Goal: Find specific page/section: Find specific page/section

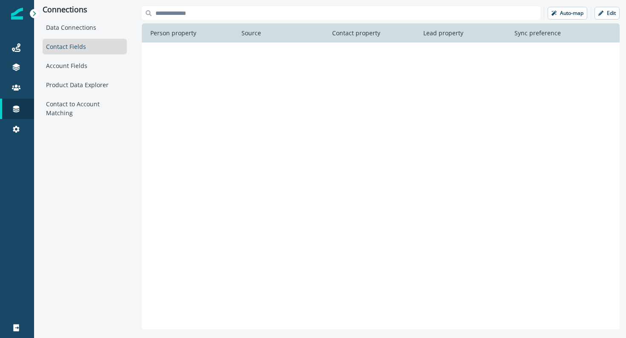
scroll to position [654, 0]
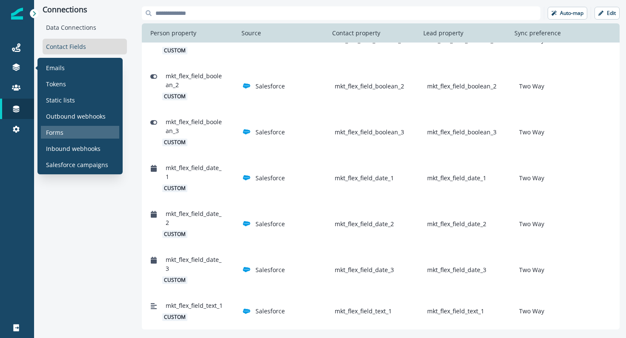
click at [59, 126] on div "Forms" at bounding box center [80, 132] width 78 height 13
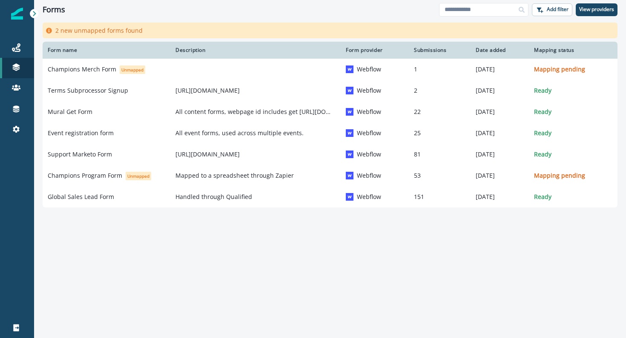
drag, startPoint x: 467, startPoint y: 254, endPoint x: 444, endPoint y: 213, distance: 46.7
click at [444, 214] on div "Form name Description Form provider Submissions Date added Mapping status Champ…" at bounding box center [330, 179] width 592 height 275
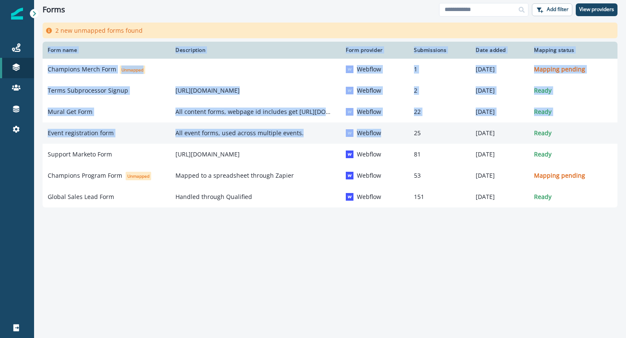
drag, startPoint x: 444, startPoint y: 212, endPoint x: 393, endPoint y: 140, distance: 88.9
click at [393, 140] on div "Form name Description Form provider Submissions Date added Mapping status Champ…" at bounding box center [330, 179] width 592 height 275
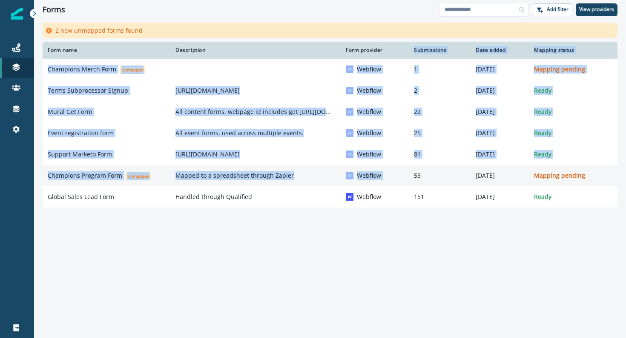
drag, startPoint x: 404, startPoint y: 51, endPoint x: 399, endPoint y: 167, distance: 116.8
click at [404, 170] on table "Form name Description Form provider Submissions Date added Mapping status Champ…" at bounding box center [330, 125] width 575 height 166
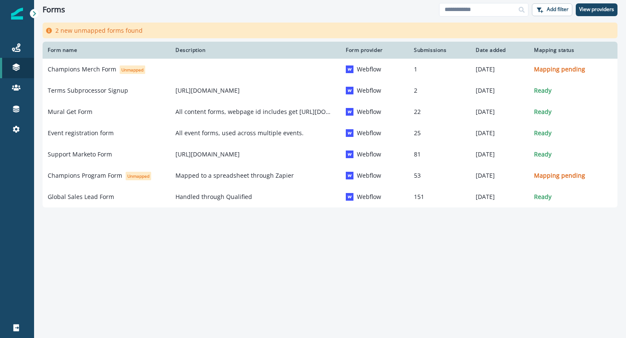
click at [416, 217] on div "Form name Description Form provider Submissions Date added Mapping status Champ…" at bounding box center [330, 179] width 592 height 275
drag, startPoint x: 417, startPoint y: 235, endPoint x: 409, endPoint y: 48, distance: 187.9
click at [409, 49] on div "Form name Description Form provider Submissions Date added Mapping status Champ…" at bounding box center [330, 179] width 592 height 275
click at [414, 48] on div "Submissions" at bounding box center [440, 50] width 52 height 7
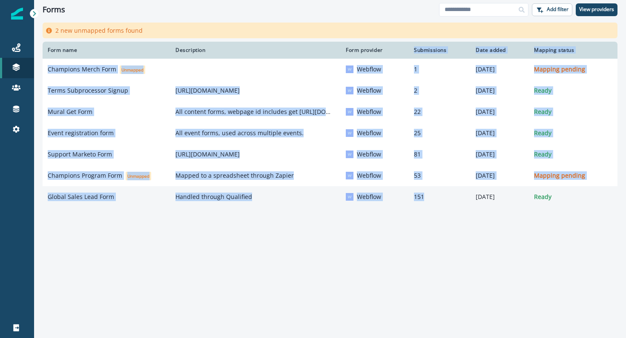
drag, startPoint x: 409, startPoint y: 48, endPoint x: 410, endPoint y: 198, distance: 150.7
click at [412, 199] on table "Form name Description Form provider Submissions Date added Mapping status Champ…" at bounding box center [330, 125] width 575 height 166
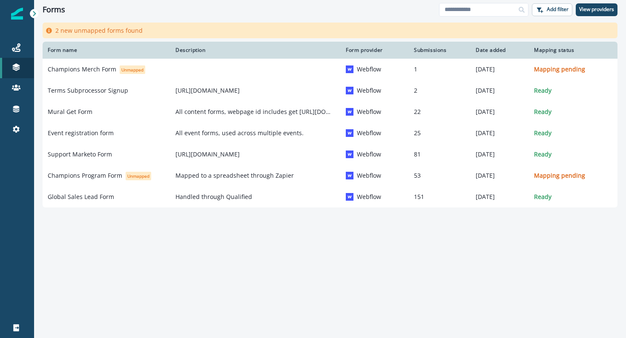
click at [419, 216] on div "Form name Description Form provider Submissions Date added Mapping status Champ…" at bounding box center [330, 179] width 592 height 275
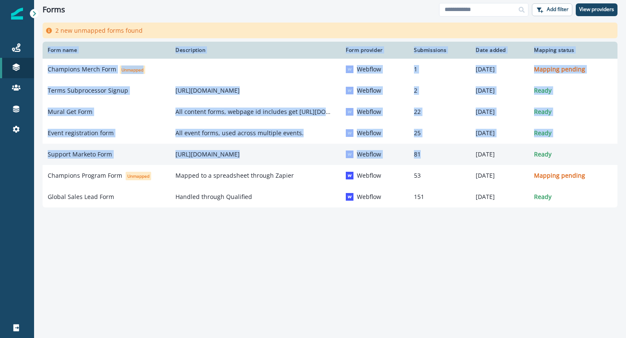
drag, startPoint x: 419, startPoint y: 216, endPoint x: 416, endPoint y: 159, distance: 56.7
click at [417, 160] on div "Form name Description Form provider Submissions Date added Mapping status Champ…" at bounding box center [330, 179] width 592 height 275
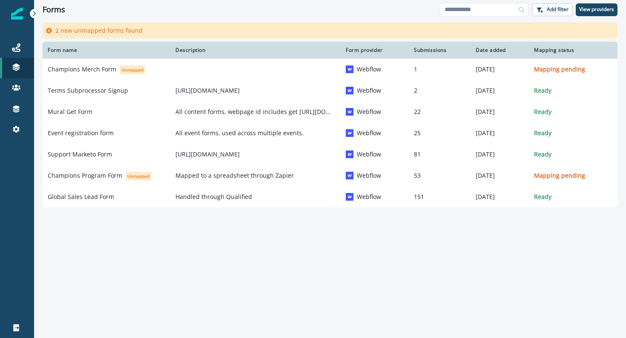
click at [425, 222] on div "Form name Description Form provider Submissions Date added Mapping status Champ…" at bounding box center [330, 179] width 592 height 275
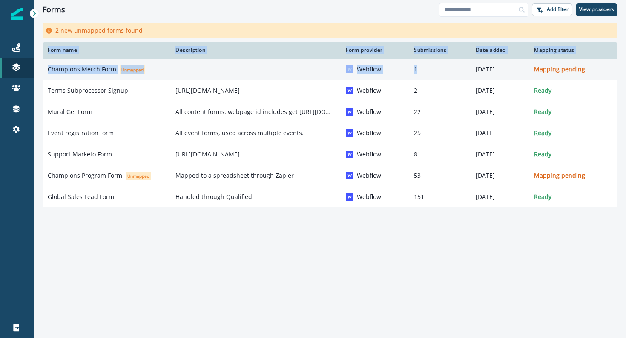
drag, startPoint x: 425, startPoint y: 209, endPoint x: 405, endPoint y: 76, distance: 134.8
click at [405, 76] on div "Form name Description Form provider Submissions Date added Mapping status Champ…" at bounding box center [330, 179] width 592 height 275
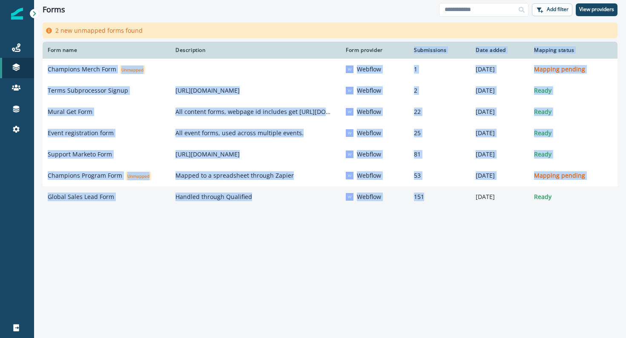
drag, startPoint x: 406, startPoint y: 48, endPoint x: 416, endPoint y: 203, distance: 154.9
click at [418, 203] on table "Form name Description Form provider Submissions Date added Mapping status Champ…" at bounding box center [330, 125] width 575 height 166
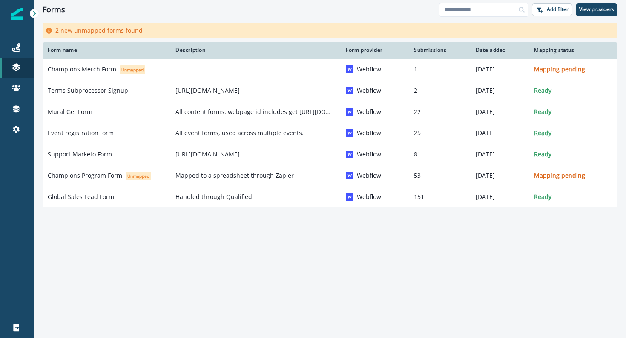
click at [416, 210] on div "Form name Description Form provider Submissions Date added Mapping status Champ…" at bounding box center [330, 179] width 592 height 275
drag, startPoint x: 416, startPoint y: 210, endPoint x: 408, endPoint y: 53, distance: 157.7
click at [408, 53] on div "Form name Description Form provider Submissions Date added Mapping status Champ…" at bounding box center [330, 179] width 592 height 275
click at [381, 267] on div "Form name Description Form provider Submissions Date added Mapping status Champ…" at bounding box center [330, 179] width 592 height 275
click at [110, 225] on div "Form name Description Form provider Submissions Date added Mapping status Champ…" at bounding box center [330, 179] width 592 height 275
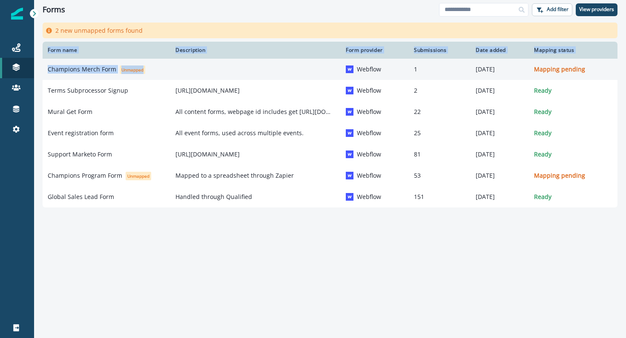
drag, startPoint x: 110, startPoint y: 225, endPoint x: 131, endPoint y: 64, distance: 161.8
click at [131, 64] on div "Form name Description Form provider Submissions Date added Mapping status Champ…" at bounding box center [330, 179] width 592 height 275
drag, startPoint x: 117, startPoint y: 23, endPoint x: 126, endPoint y: 70, distance: 48.0
click at [126, 72] on div "Forms Add filter View providers Clear 2 new unmapped forms found Form name Desc…" at bounding box center [330, 169] width 592 height 338
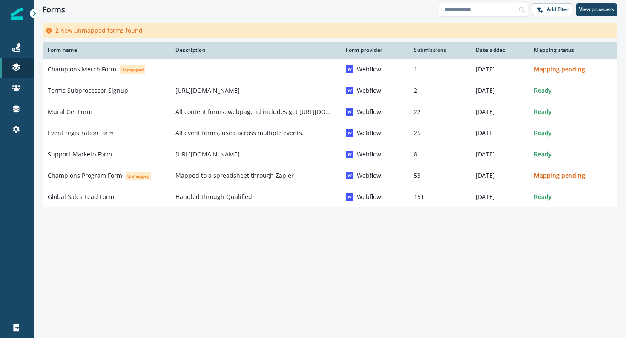
click at [144, 276] on div "Form name Description Form provider Submissions Date added Mapping status Champ…" at bounding box center [330, 179] width 592 height 275
drag, startPoint x: 54, startPoint y: 32, endPoint x: 92, endPoint y: 34, distance: 38.0
click at [93, 35] on div "2 new unmapped forms found" at bounding box center [330, 31] width 575 height 16
click at [92, 34] on p "2 new unmapped forms found" at bounding box center [98, 30] width 87 height 9
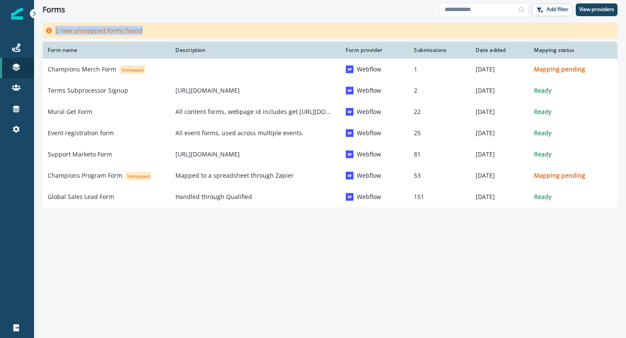
click at [92, 34] on p "2 new unmapped forms found" at bounding box center [98, 30] width 87 height 9
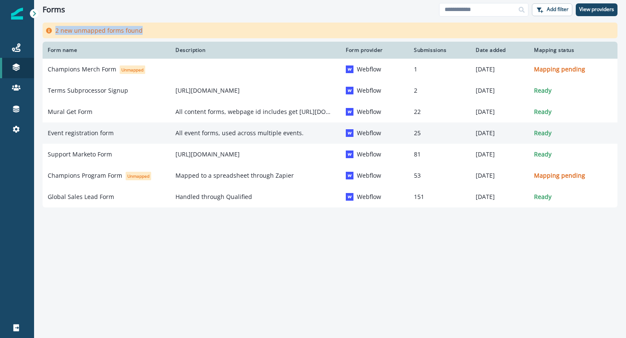
click at [89, 133] on p "Event registration form" at bounding box center [81, 133] width 66 height 9
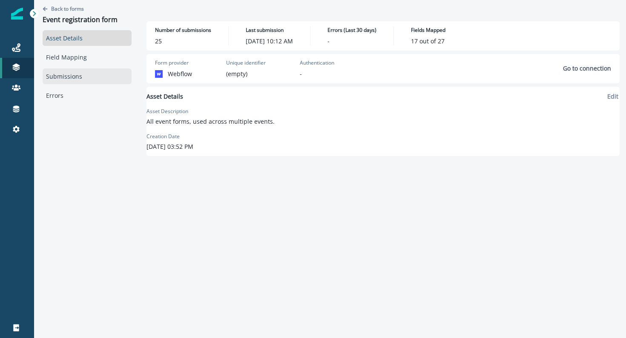
click at [84, 76] on link "Submissions" at bounding box center [87, 77] width 89 height 16
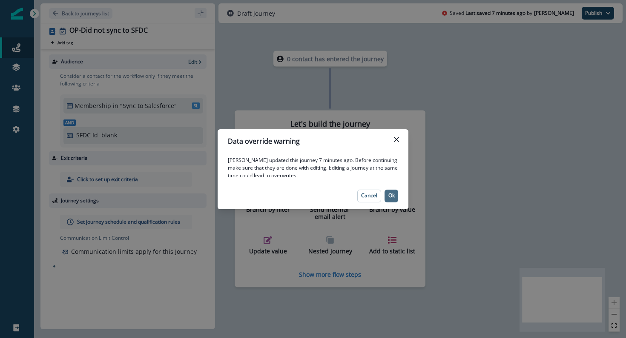
click at [390, 197] on p "Ok" at bounding box center [391, 196] width 6 height 6
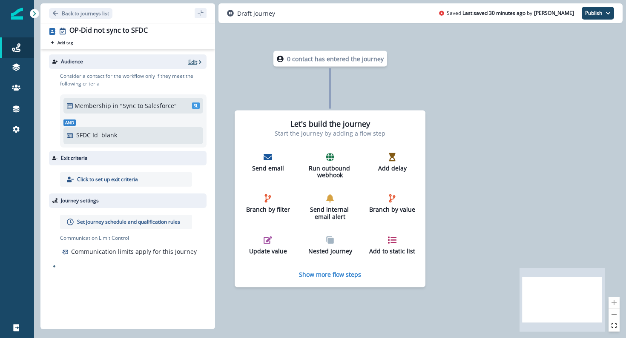
click at [189, 65] on p "Edit" at bounding box center [192, 61] width 9 height 7
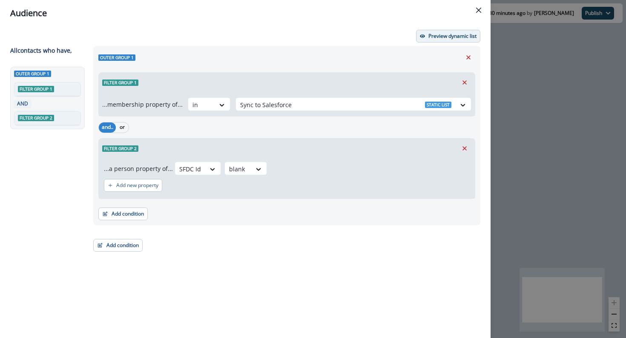
click at [430, 37] on p "Preview dynamic list" at bounding box center [452, 36] width 48 height 6
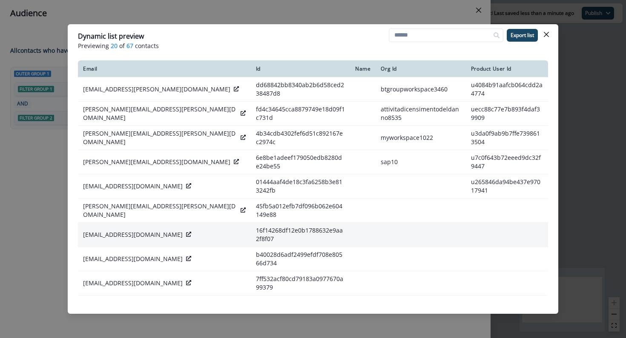
scroll to position [1, 0]
